Goal: Use online tool/utility: Utilize a website feature to perform a specific function

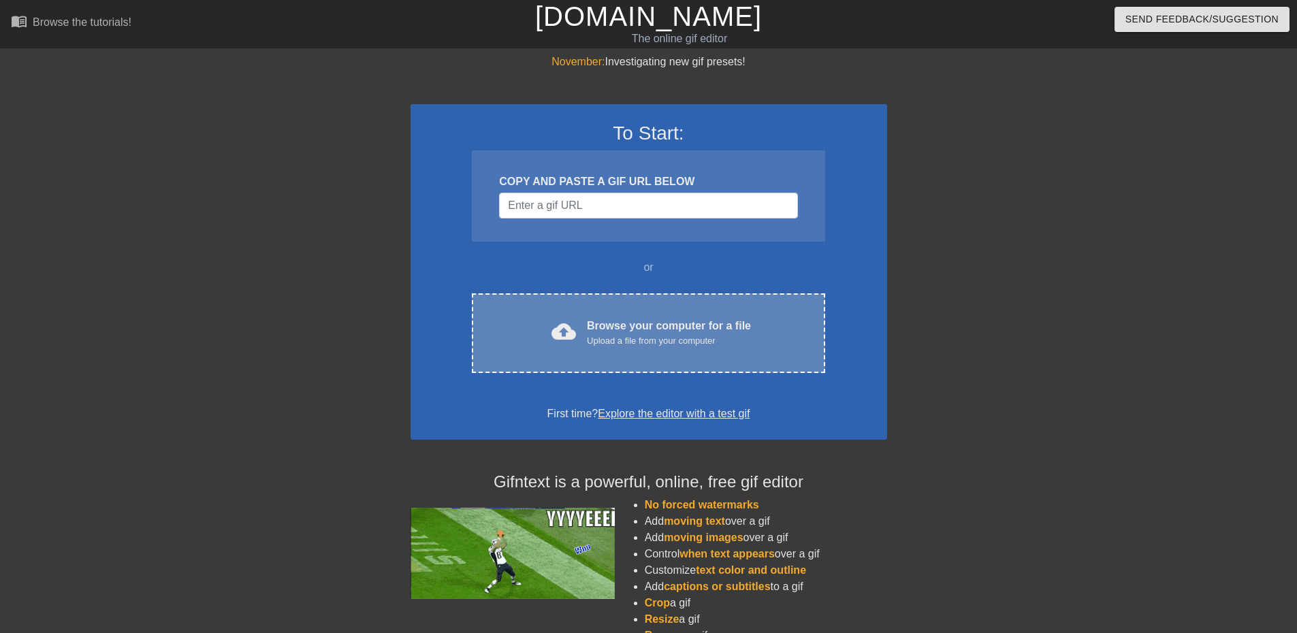
click at [613, 343] on div "Upload a file from your computer" at bounding box center [669, 341] width 164 height 14
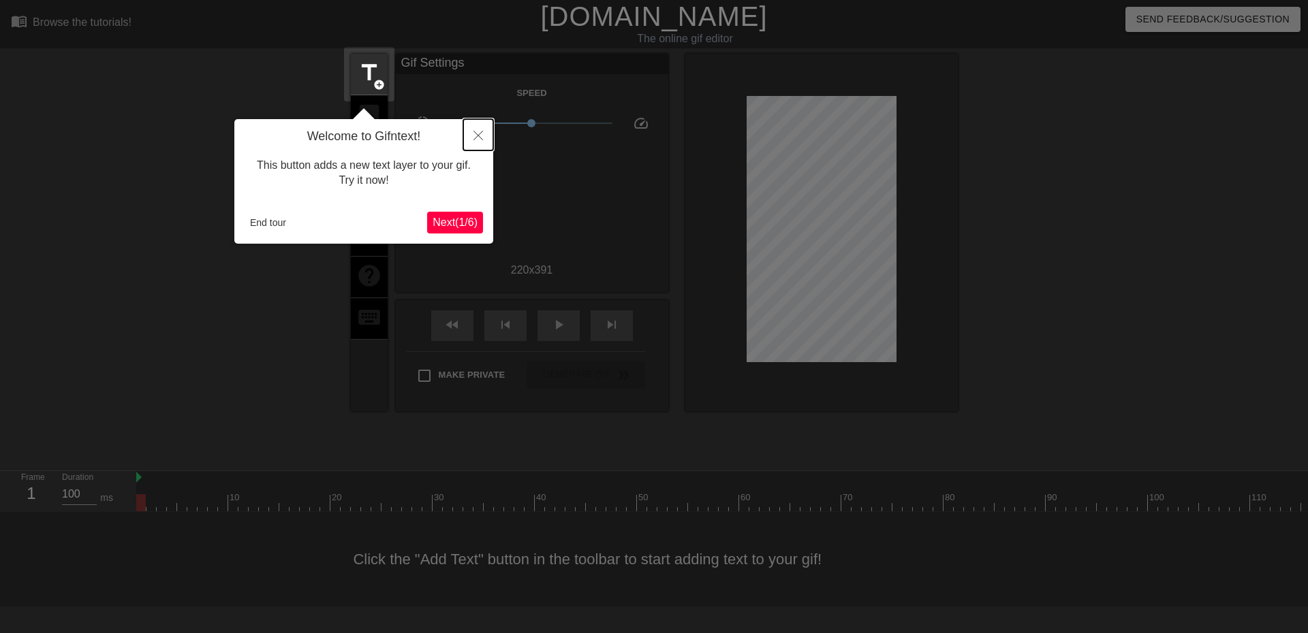
click at [478, 138] on icon "Close" at bounding box center [478, 136] width 10 height 10
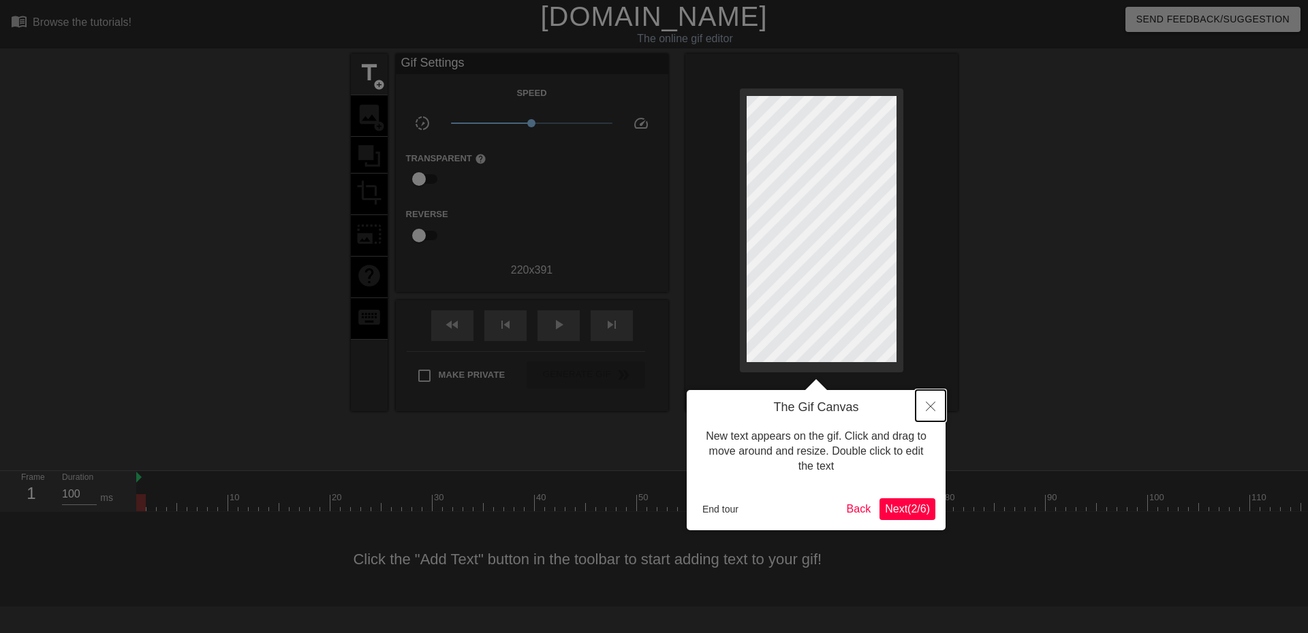
click at [926, 404] on icon "Close" at bounding box center [931, 407] width 10 height 10
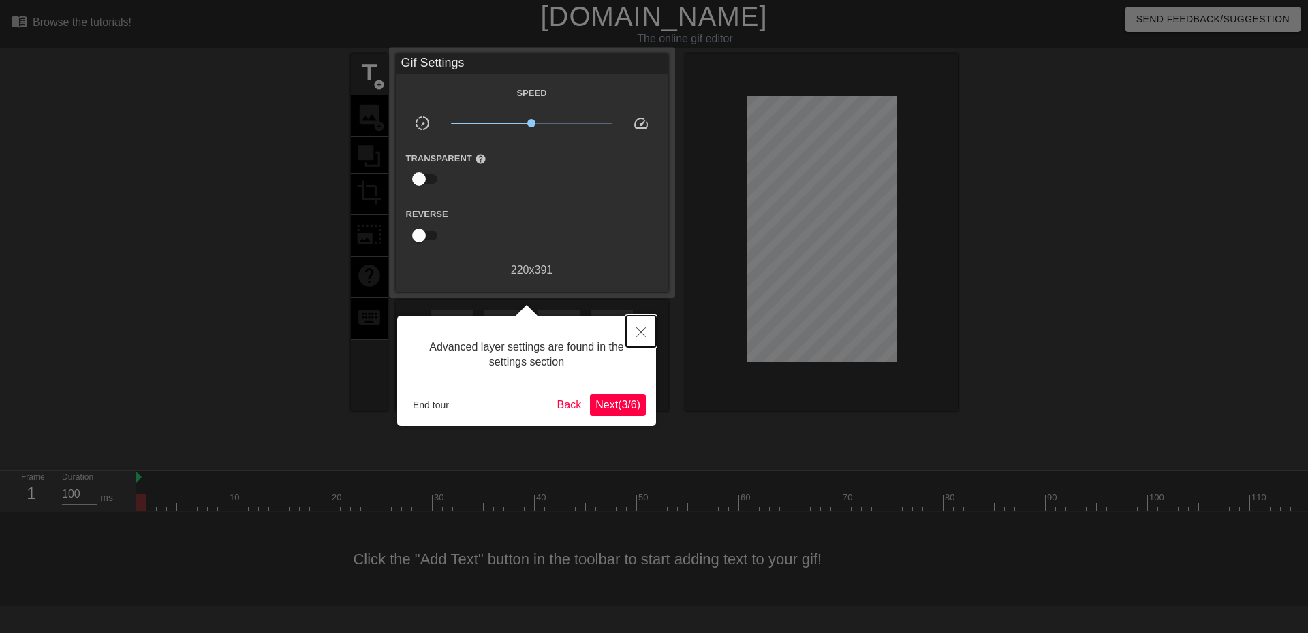
click at [644, 330] on icon "Close" at bounding box center [641, 333] width 10 height 10
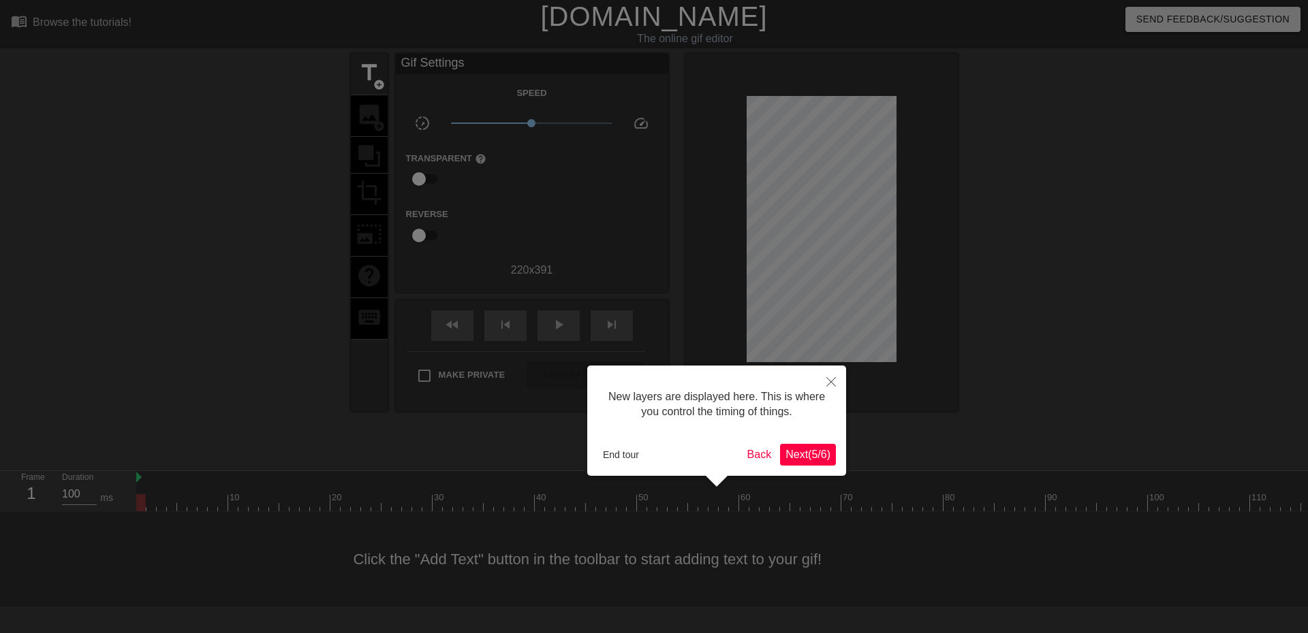
scroll to position [12, 0]
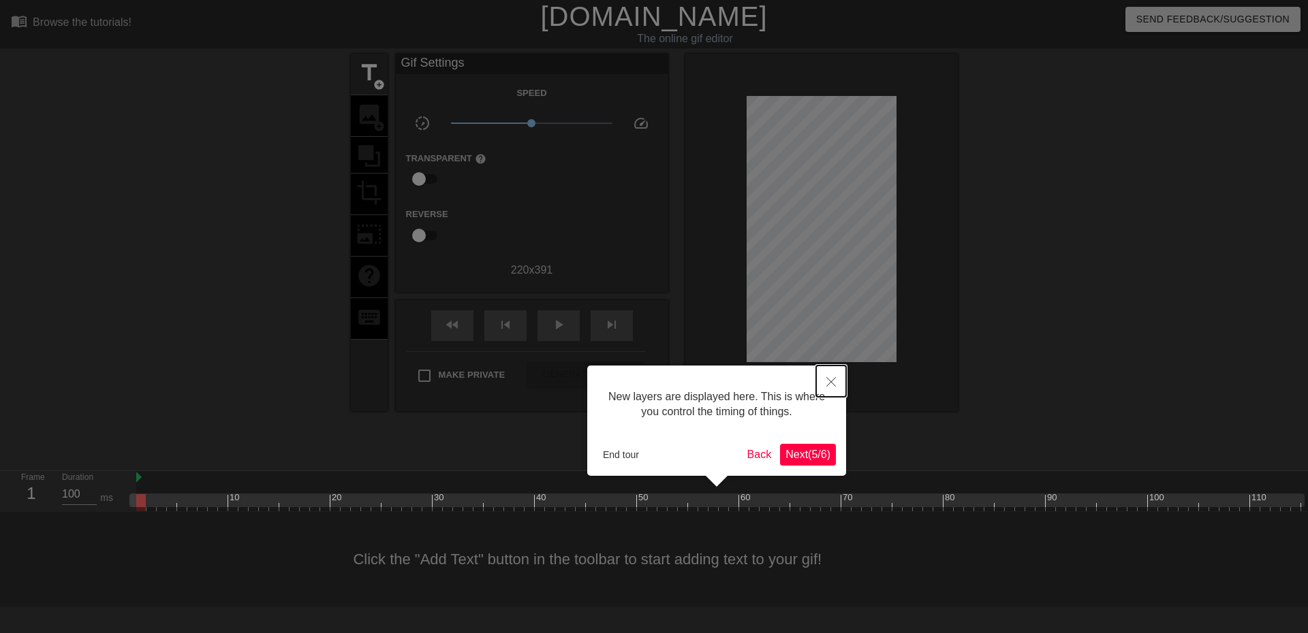
click at [836, 385] on button "Close" at bounding box center [831, 381] width 30 height 31
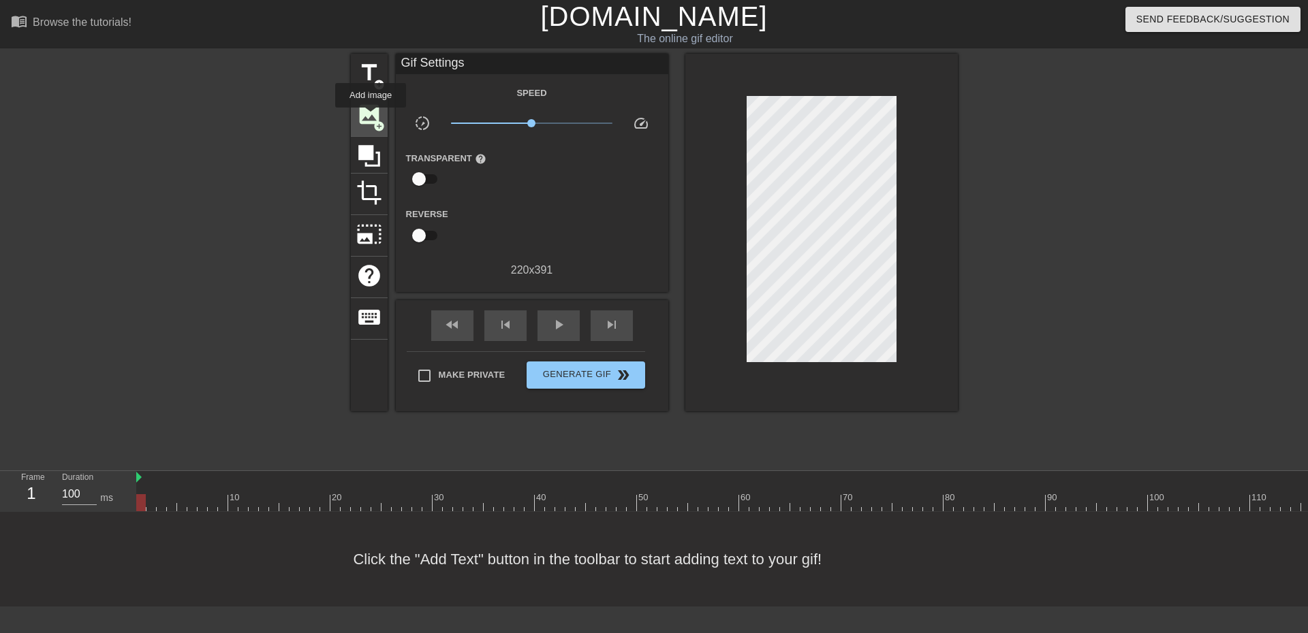
click at [370, 117] on span "image" at bounding box center [369, 114] width 26 height 26
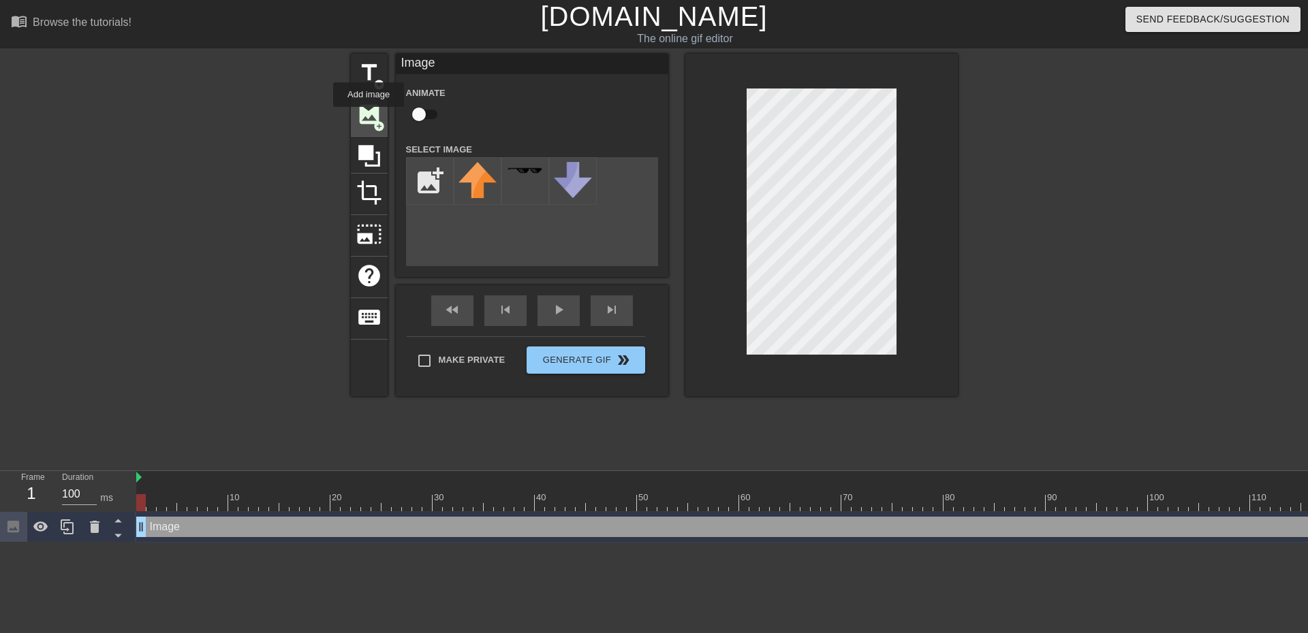
scroll to position [0, 0]
click at [838, 183] on div "title add_circle image add_circle crop photo_size_select_large help keyboard Im…" at bounding box center [654, 225] width 607 height 343
click at [524, 174] on img at bounding box center [525, 170] width 38 height 7
click at [428, 113] on input "checkbox" at bounding box center [419, 114] width 78 height 26
click at [410, 114] on input "checkbox" at bounding box center [432, 114] width 78 height 26
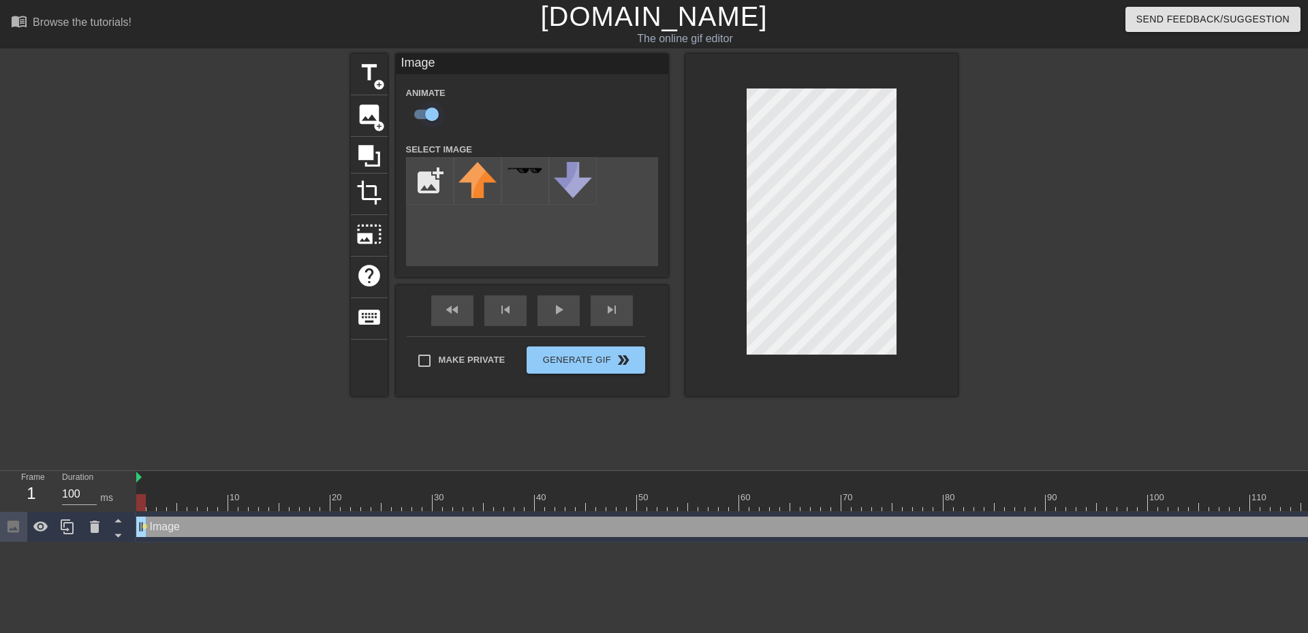
checkbox input "false"
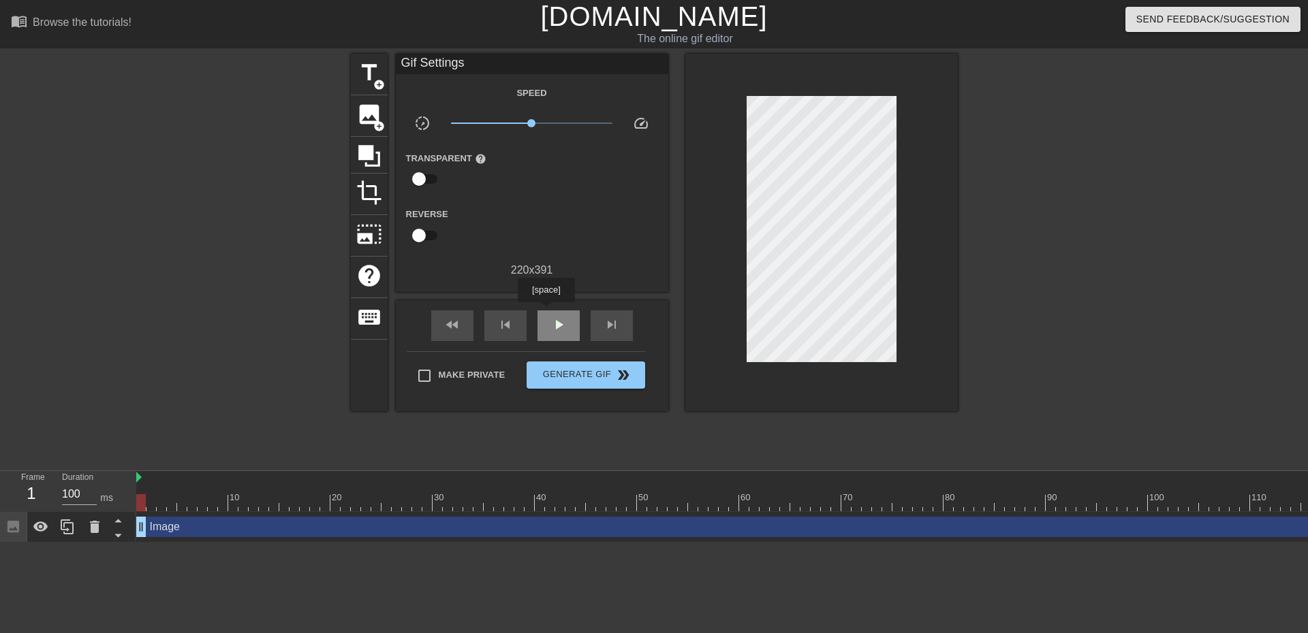
click at [546, 312] on div "play_arrow" at bounding box center [558, 326] width 42 height 31
